Goal: Obtain resource: Download file/media

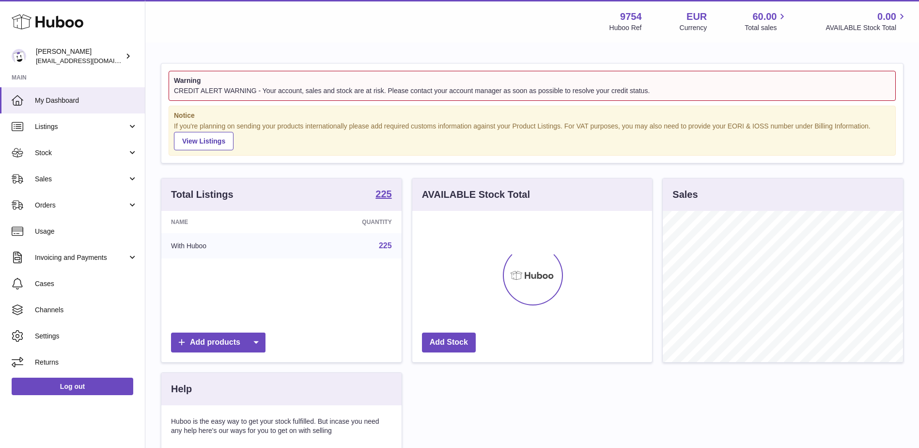
scroll to position [151, 240]
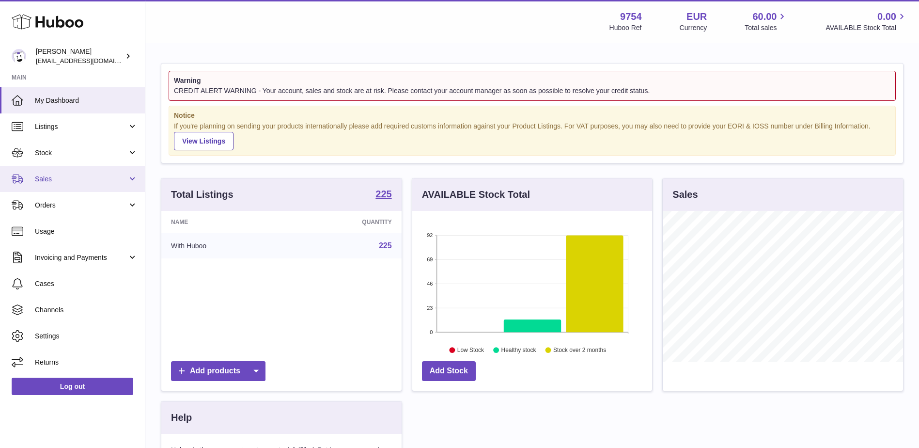
click at [73, 174] on span "Sales" at bounding box center [81, 178] width 93 height 9
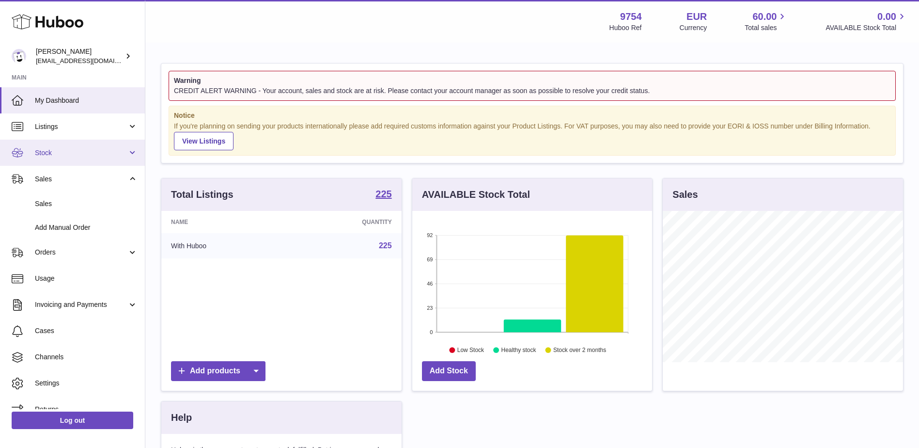
click at [56, 150] on span "Stock" at bounding box center [81, 152] width 93 height 9
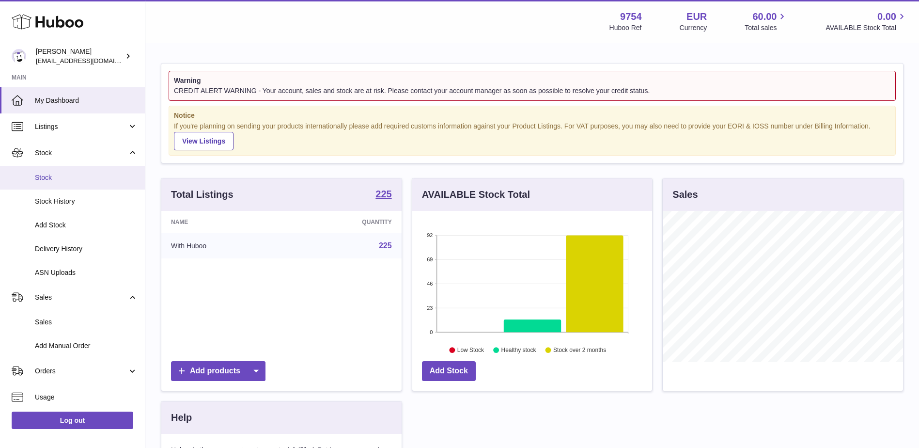
click at [48, 176] on span "Stock" at bounding box center [86, 177] width 103 height 9
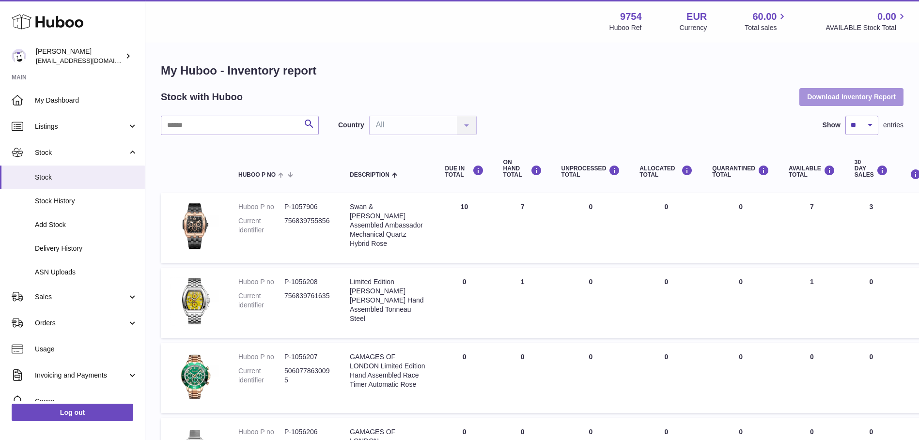
click at [839, 98] on button "Download Inventory Report" at bounding box center [851, 96] width 104 height 17
